Goal: Task Accomplishment & Management: Complete application form

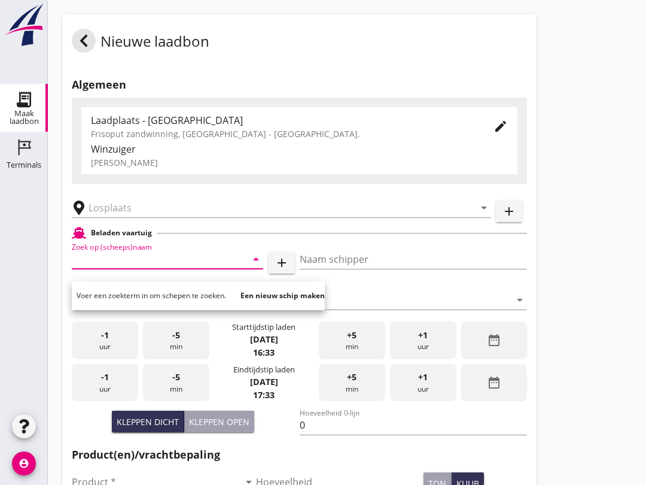
scroll to position [743, 0]
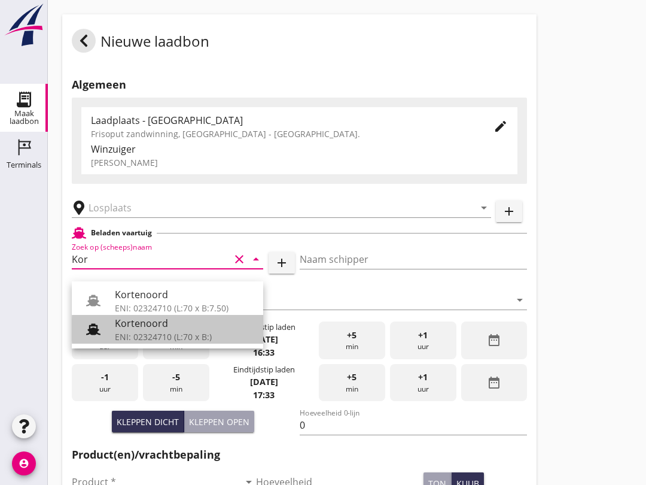
click at [165, 330] on div "Kortenoord" at bounding box center [184, 323] width 139 height 14
type input "Kortenoord"
type input "[PERSON_NAME]/[PERSON_NAME]"
type input "621"
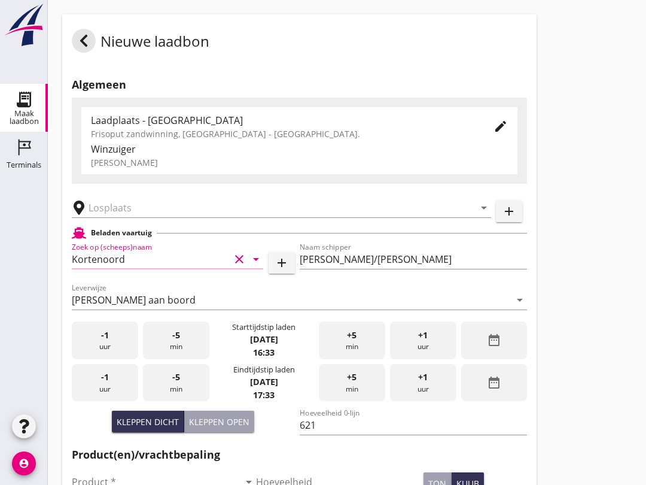
click at [151, 217] on input "text" at bounding box center [273, 207] width 369 height 19
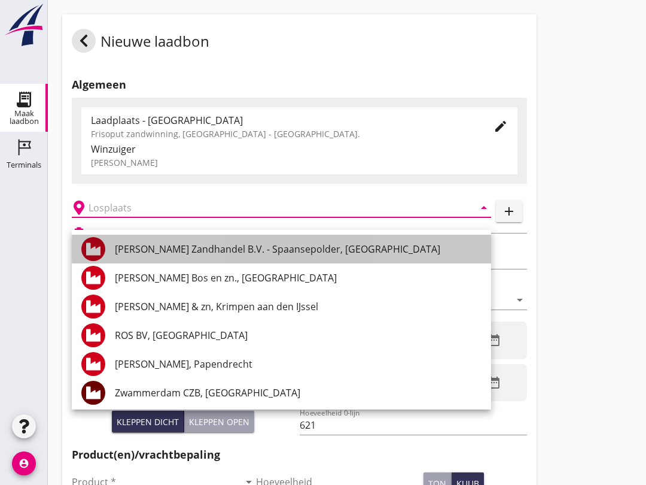
click at [307, 250] on div "[PERSON_NAME] Zandhandel B.V. - Spaansepolder, [GEOGRAPHIC_DATA]" at bounding box center [298, 249] width 367 height 14
type input "[PERSON_NAME] Zandhandel B.V. - Spaansepolder, [GEOGRAPHIC_DATA]"
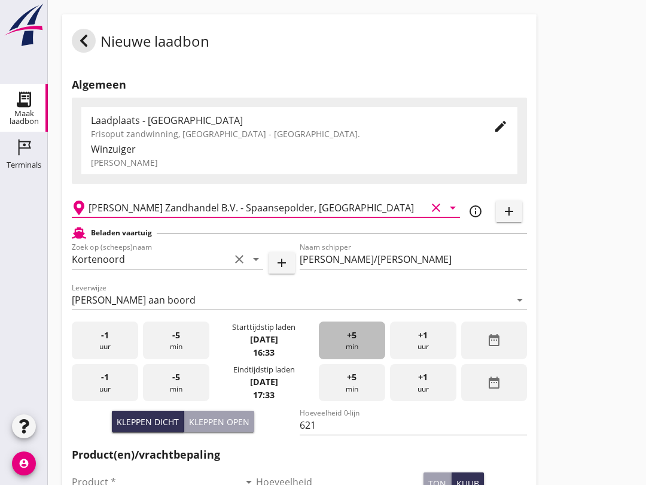
click at [354, 355] on div "+5 min" at bounding box center [352, 340] width 66 height 38
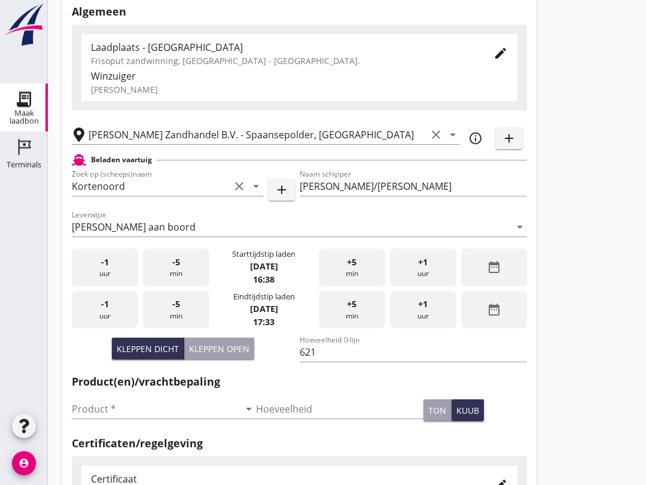
scroll to position [74, 0]
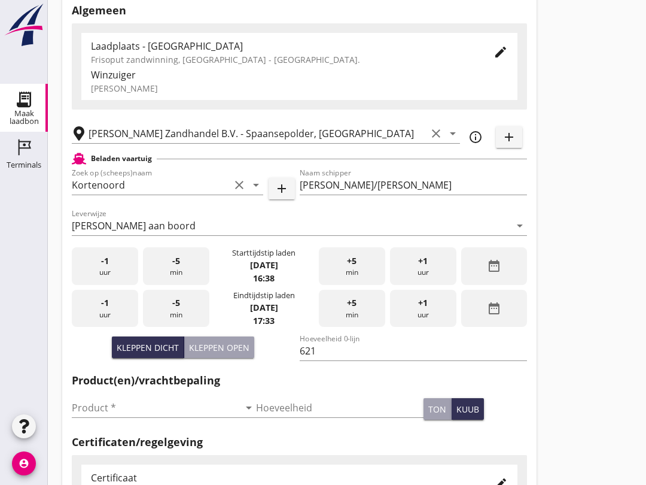
click at [120, 417] on input "Product *" at bounding box center [156, 407] width 168 height 19
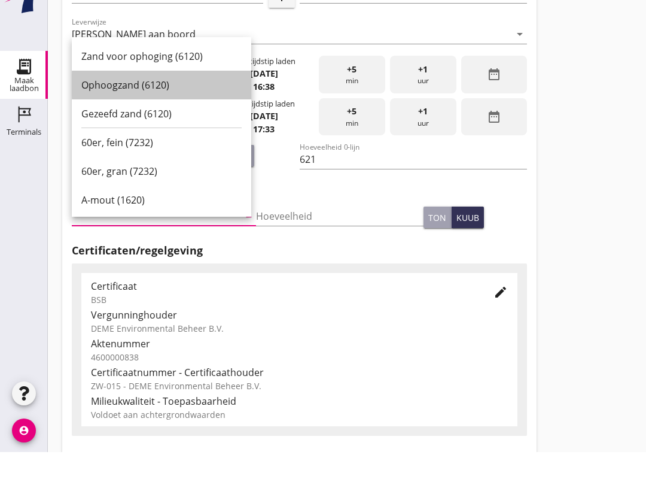
click at [165, 111] on div "Ophoogzand (6120)" at bounding box center [161, 118] width 160 height 14
type input "Ophoogzand (6120)"
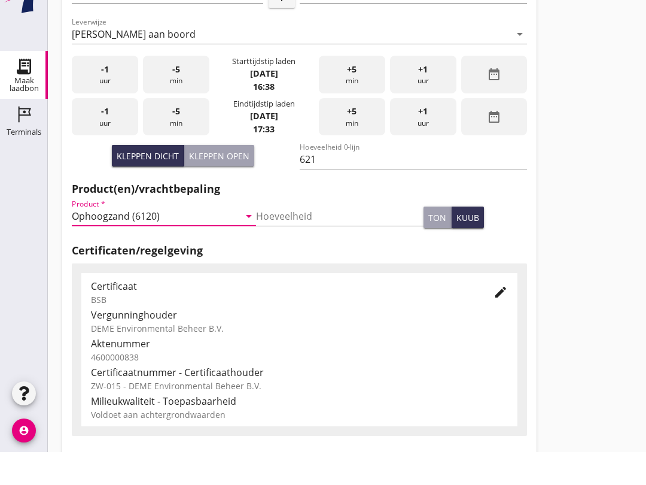
click at [235, 178] on button "Kleppen open" at bounding box center [219, 189] width 70 height 22
type input "518"
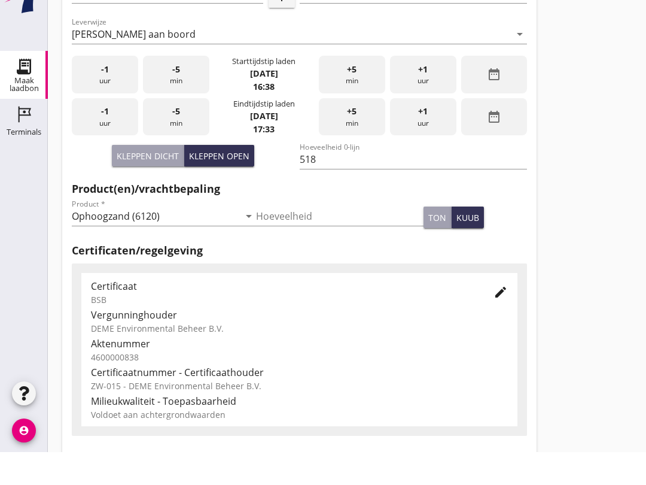
scroll to position [266, 0]
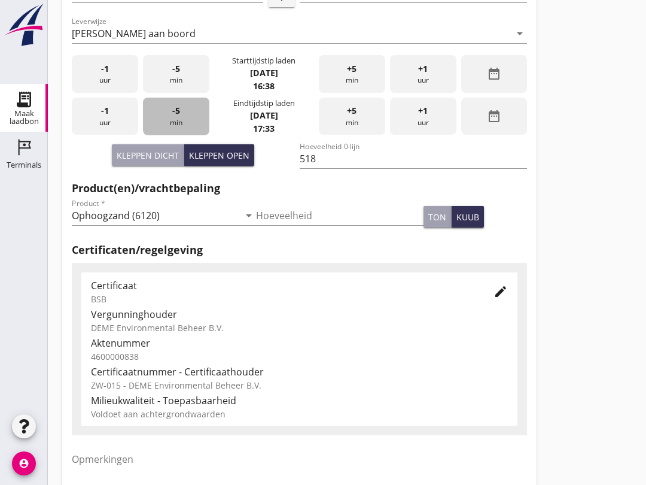
click at [177, 129] on div "-5 min" at bounding box center [176, 117] width 66 height 38
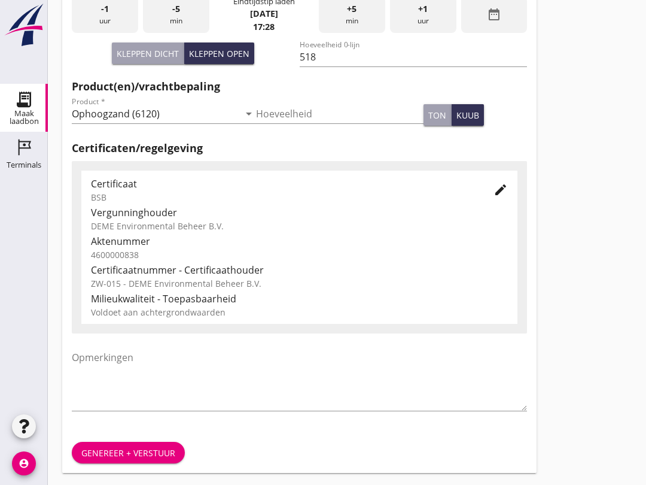
scroll to position [381, 0]
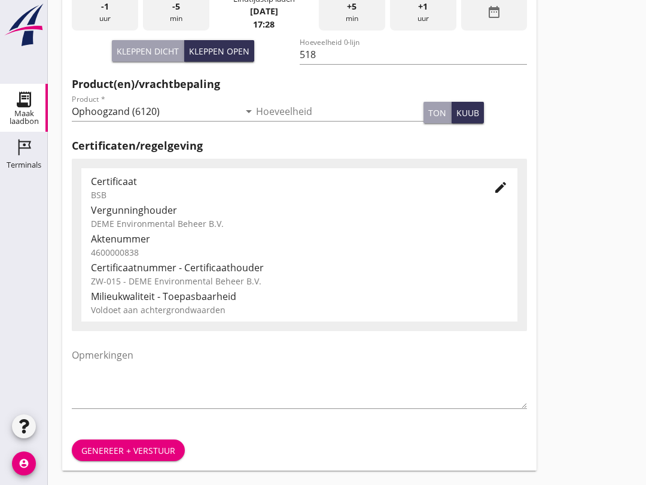
click at [143, 456] on div "Genereer + verstuur" at bounding box center [128, 450] width 94 height 13
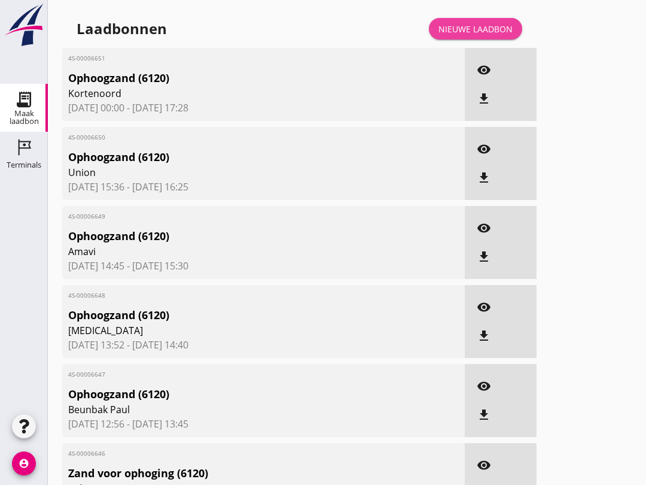
click at [487, 35] on div "Nieuwe laadbon" at bounding box center [476, 29] width 74 height 13
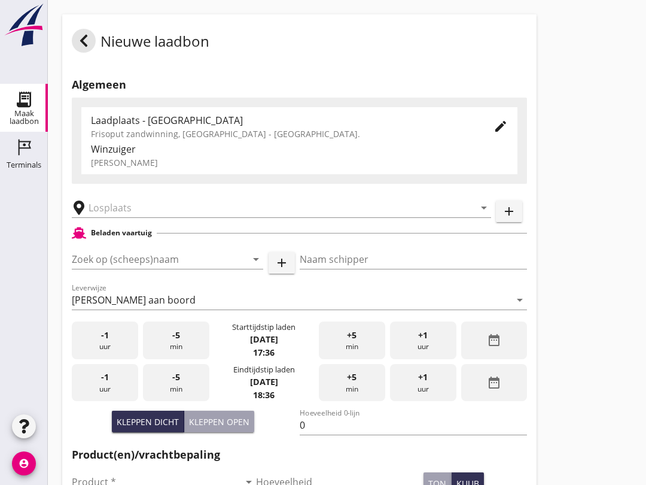
click at [114, 269] on input "Zoek op (scheeps)naam" at bounding box center [151, 259] width 158 height 19
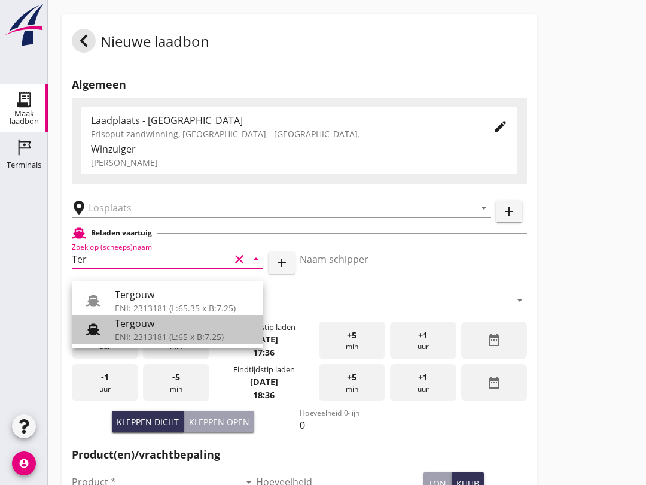
click at [153, 327] on div "Tergouw" at bounding box center [184, 323] width 139 height 14
type input "Tergouw"
type input "R. Oudijk"
type input "510"
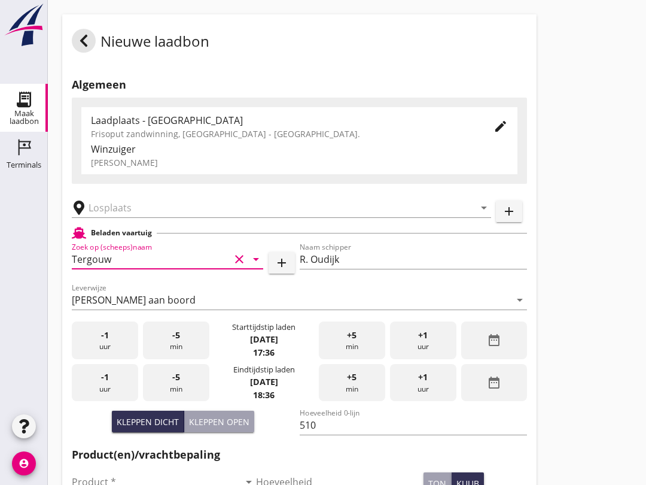
click at [135, 217] on input "text" at bounding box center [273, 207] width 369 height 19
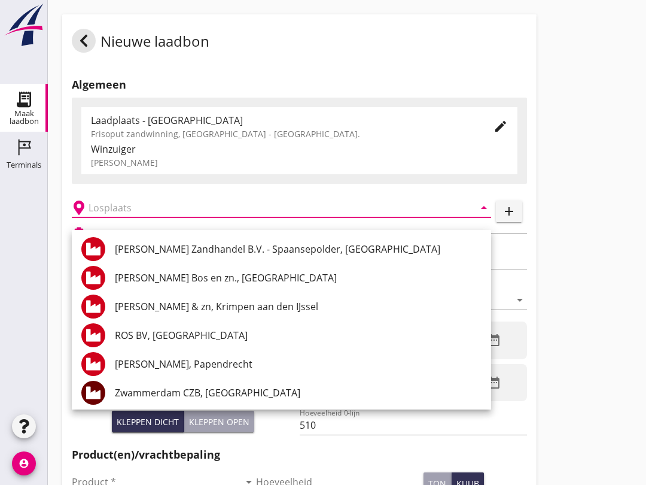
click at [146, 393] on div "Zwammerdam CZB, [GEOGRAPHIC_DATA]" at bounding box center [298, 392] width 367 height 14
type input "Zwammerdam CZB, [GEOGRAPHIC_DATA]"
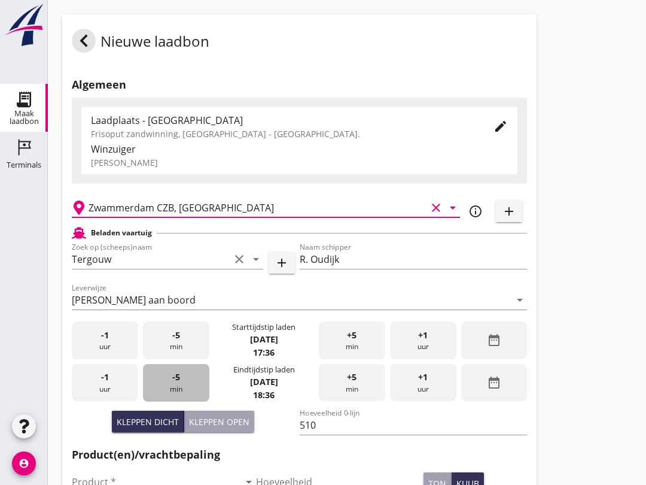
click at [169, 390] on div "-5 min" at bounding box center [176, 383] width 66 height 38
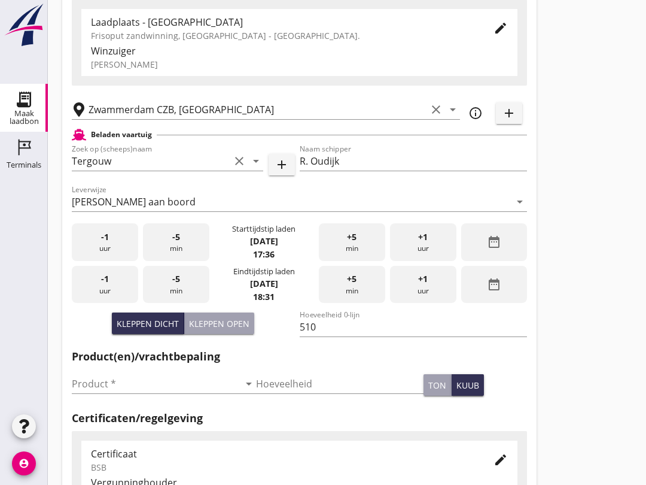
scroll to position [114, 0]
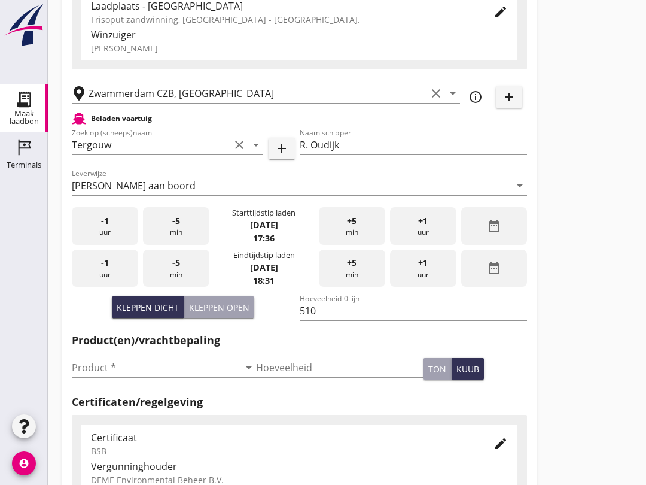
click at [153, 377] on input "Product *" at bounding box center [156, 367] width 168 height 19
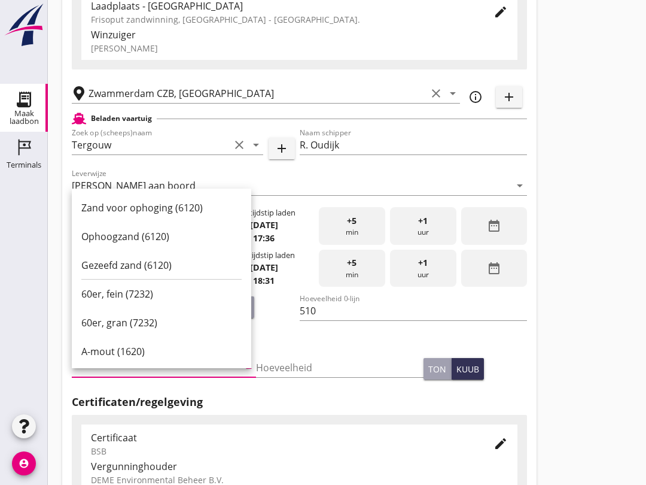
click at [165, 238] on div "Ophoogzand (6120)" at bounding box center [161, 236] width 160 height 14
type input "Ophoogzand (6120)"
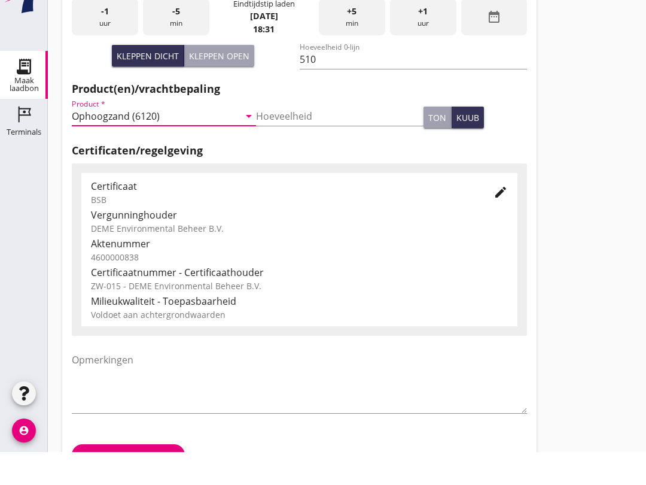
scroll to position [381, 0]
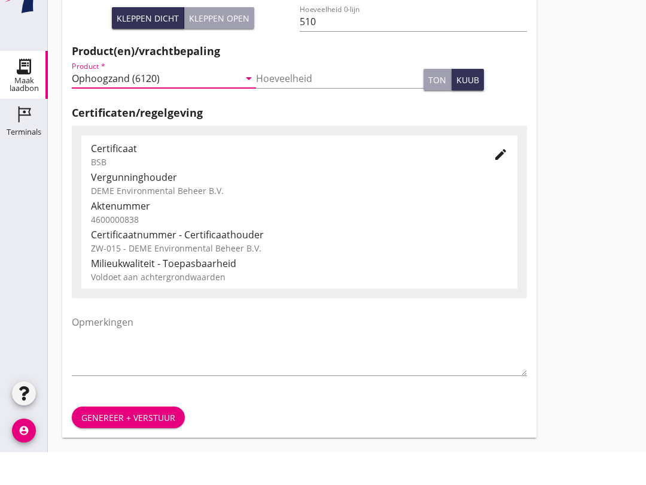
click at [152, 439] on button "Genereer + verstuur" at bounding box center [128, 450] width 113 height 22
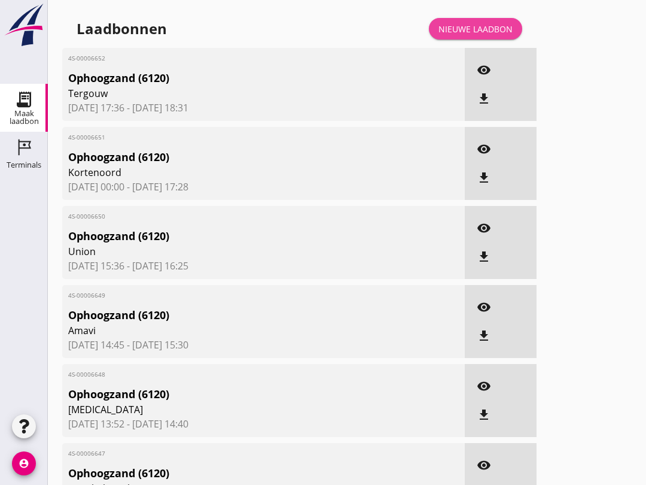
click at [473, 35] on div "Nieuwe laadbon" at bounding box center [476, 29] width 74 height 13
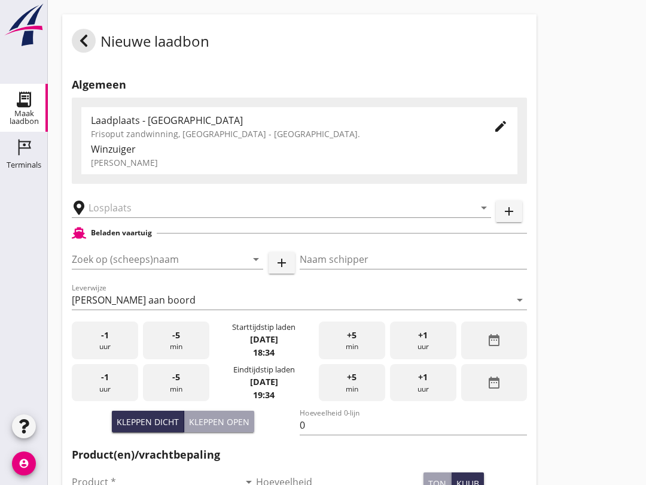
click at [117, 269] on input "Zoek op (scheeps)naam" at bounding box center [151, 259] width 158 height 19
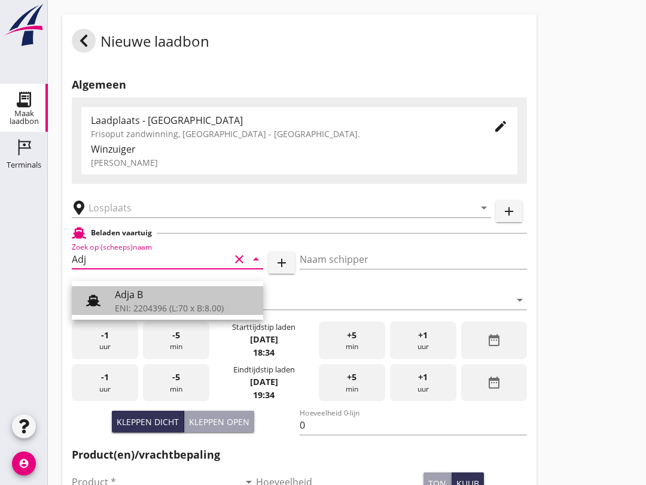
click at [158, 306] on div "ENI: 2204396 (L:70 x B:8.00)" at bounding box center [184, 308] width 139 height 13
type input "Adja B"
type input "Dingemans Bezooyen"
type input "541"
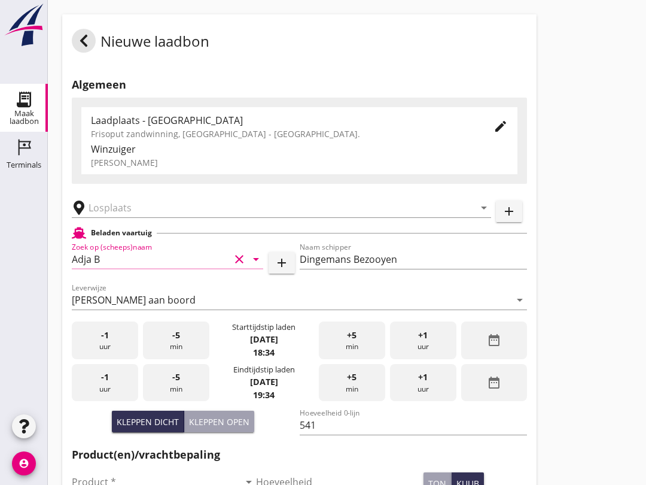
click at [141, 217] on input "text" at bounding box center [273, 207] width 369 height 19
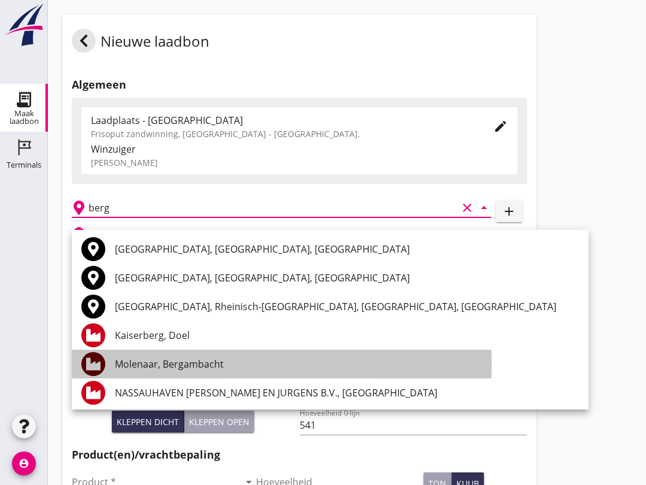
click at [216, 365] on div "Molenaar, Bergambacht" at bounding box center [347, 364] width 464 height 14
type input "Molenaar, Bergambacht"
